Goal: Find specific page/section: Find specific page/section

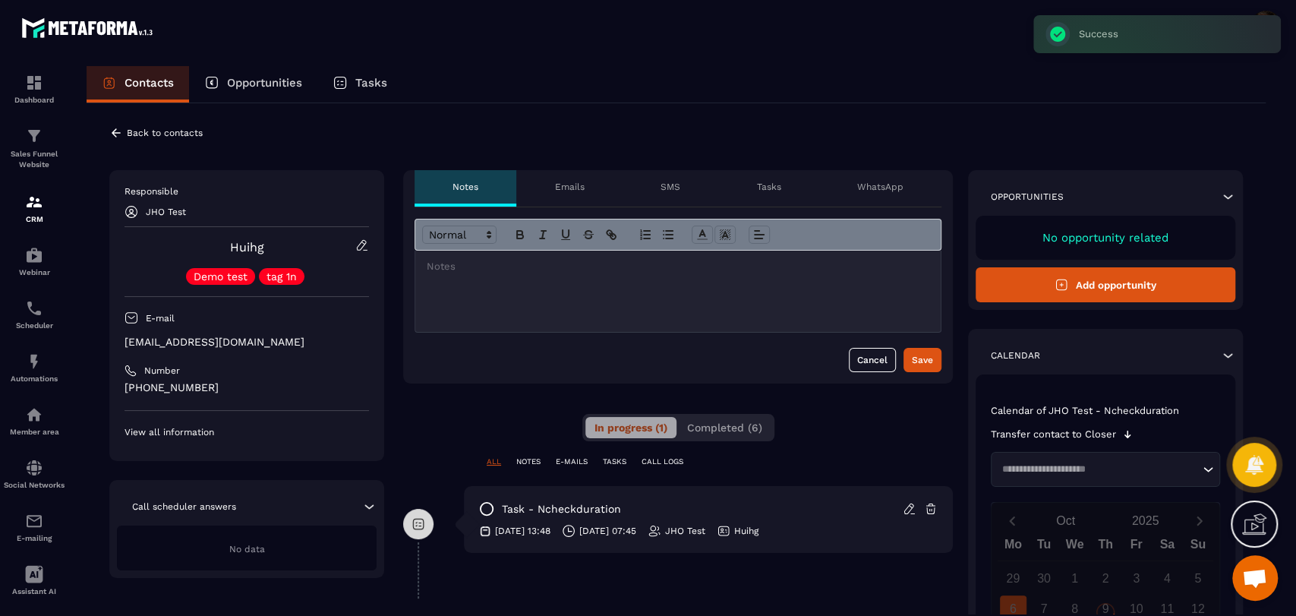
scroll to position [55, 0]
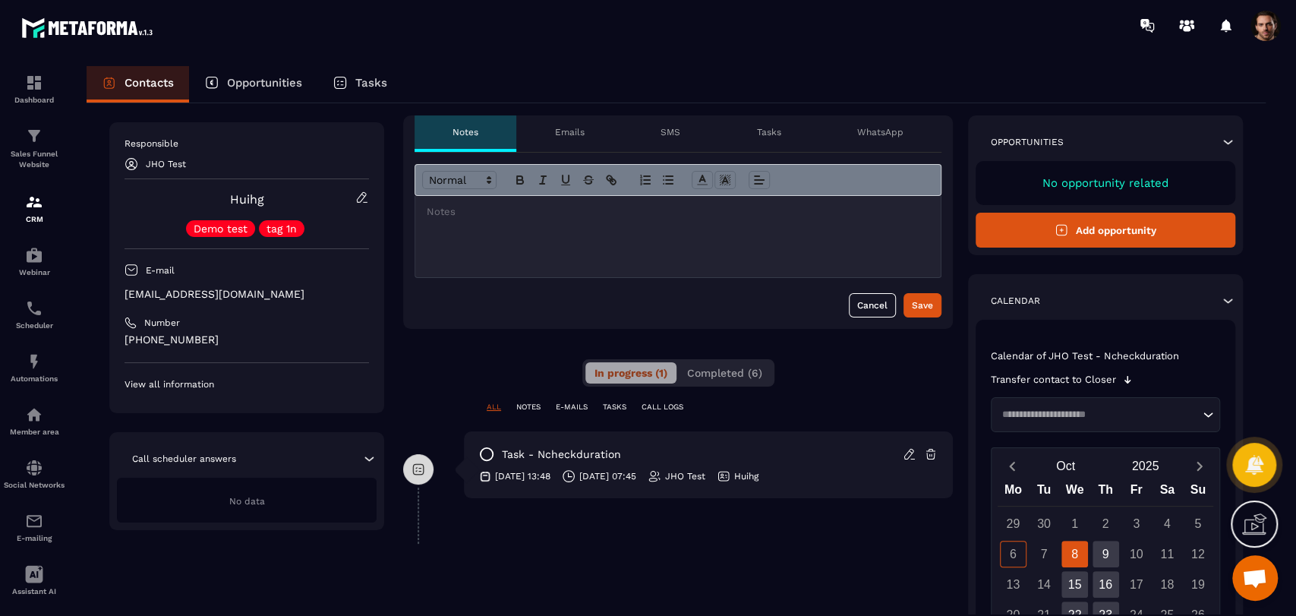
click at [1262, 38] on span at bounding box center [1266, 26] width 30 height 30
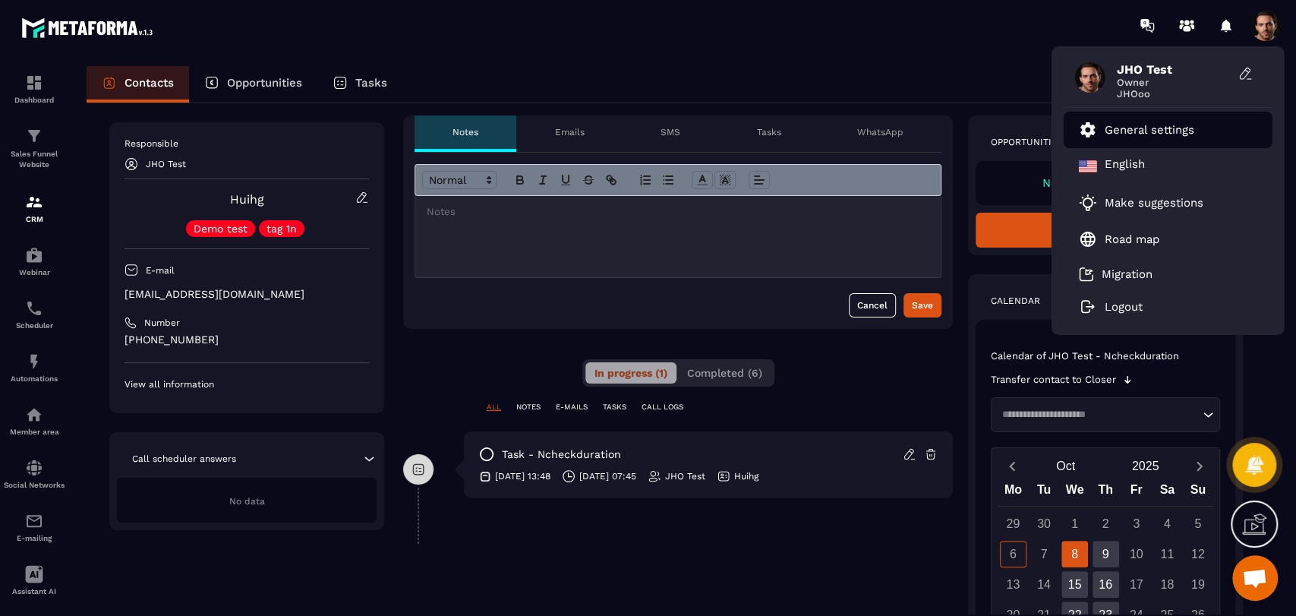
click at [1197, 133] on li "General settings" at bounding box center [1168, 130] width 209 height 36
click at [1184, 118] on li "General settings" at bounding box center [1168, 130] width 209 height 36
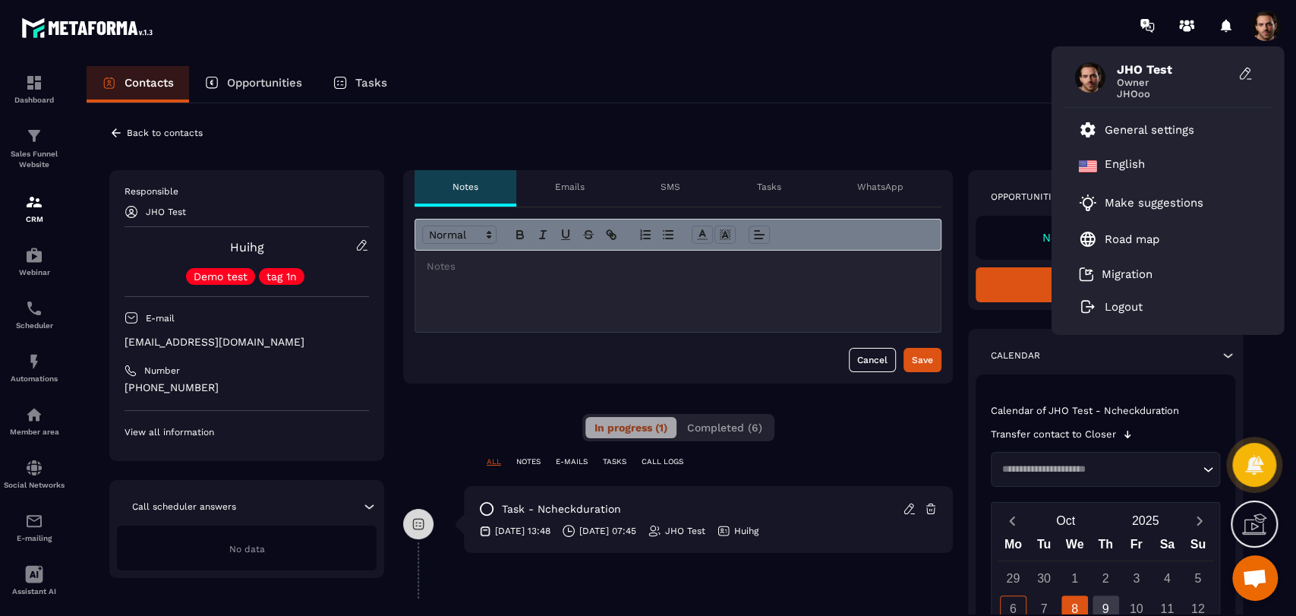
click at [118, 136] on icon at bounding box center [116, 133] width 14 height 14
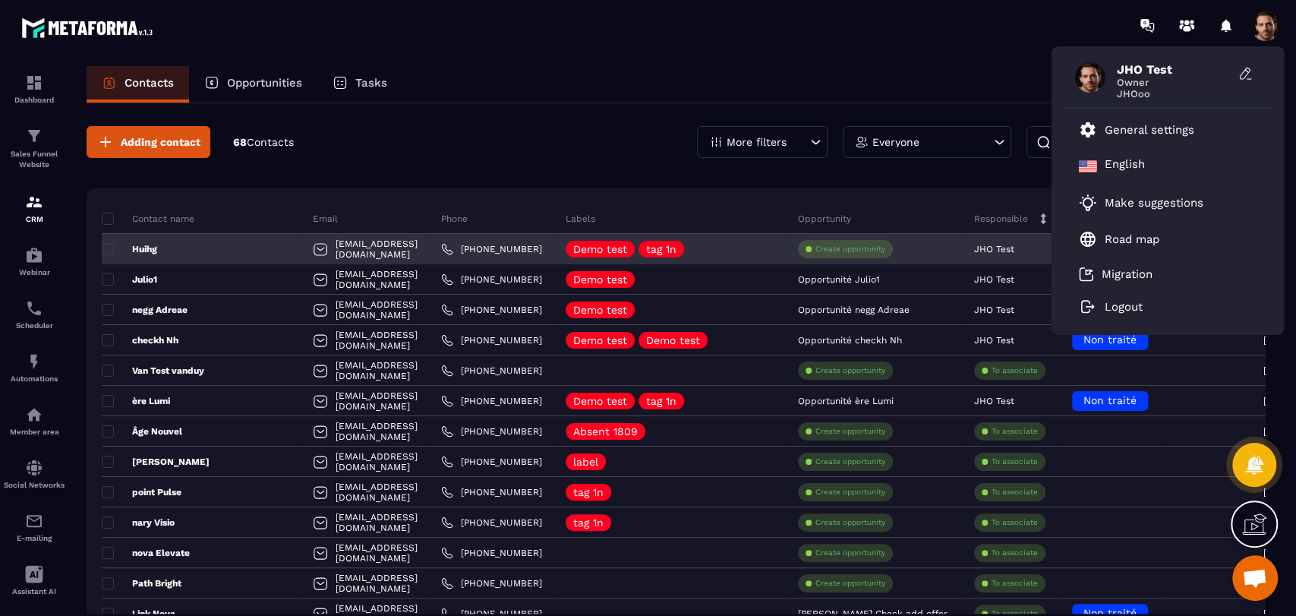
click at [146, 249] on p "Huihg" at bounding box center [129, 249] width 55 height 12
